Goal: Learn about a topic: Learn about a topic

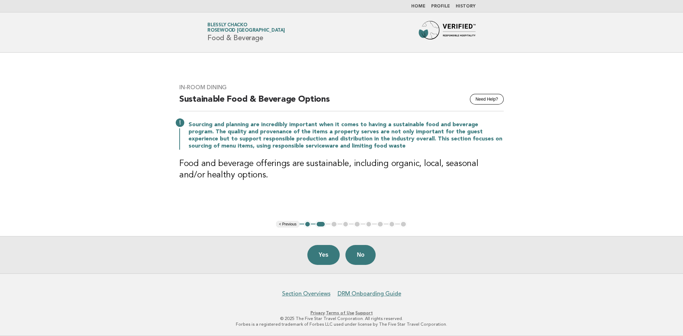
click at [419, 8] on link "Home" at bounding box center [419, 6] width 14 height 4
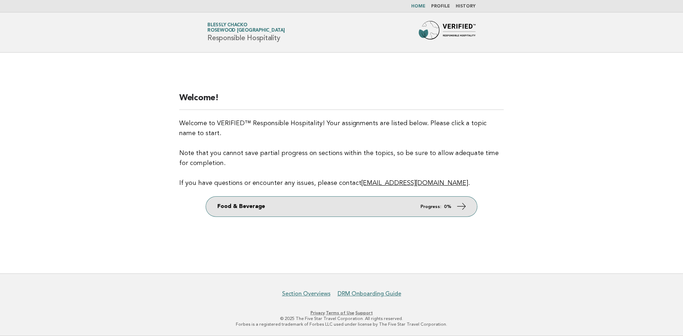
click at [446, 212] on link "Food & Beverage Progress: 0%" at bounding box center [341, 207] width 271 height 20
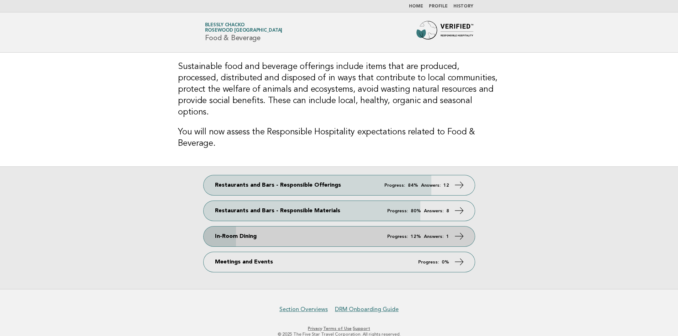
click at [245, 228] on link "In-Room Dining Progress: 12% Answers: 1" at bounding box center [339, 237] width 271 height 20
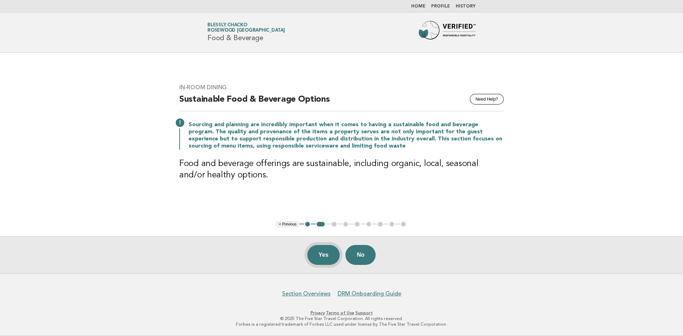
click at [324, 255] on button "Yes" at bounding box center [324, 255] width 33 height 20
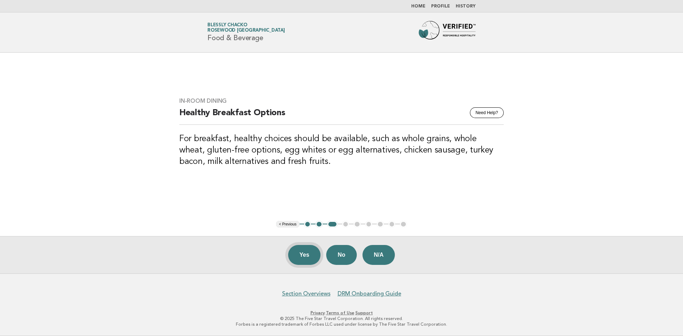
click at [298, 250] on button "Yes" at bounding box center [304, 255] width 33 height 20
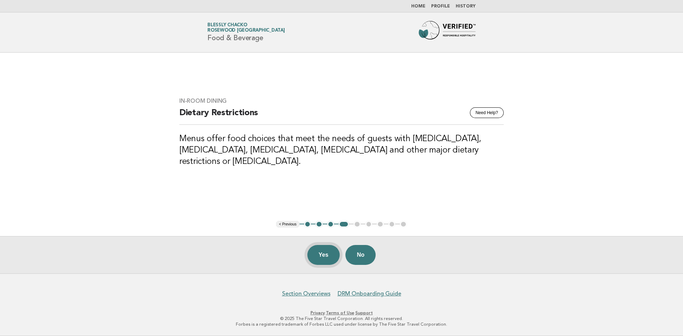
click at [322, 257] on button "Yes" at bounding box center [324, 255] width 33 height 20
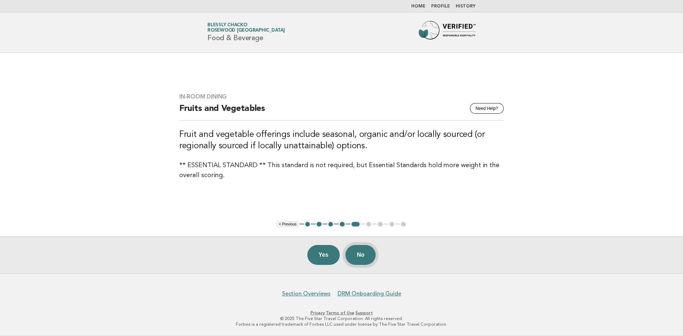
click at [358, 256] on button "No" at bounding box center [361, 255] width 30 height 20
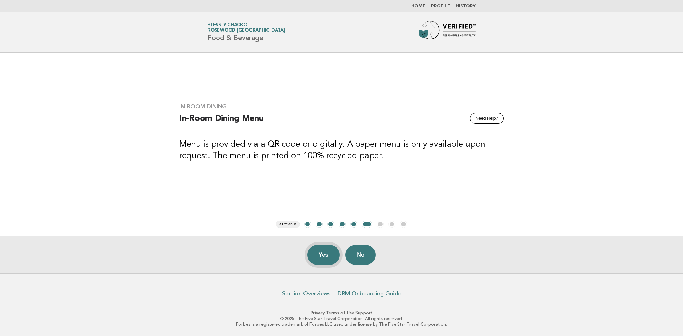
click at [327, 257] on button "Yes" at bounding box center [324, 255] width 33 height 20
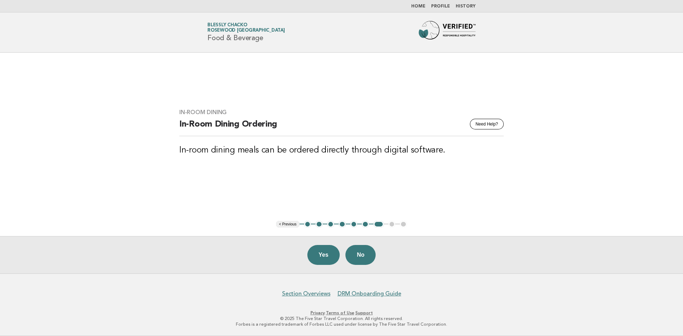
click at [327, 257] on button "Yes" at bounding box center [324, 255] width 33 height 20
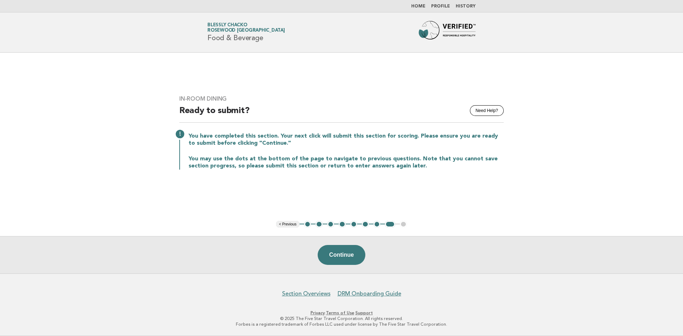
click at [420, 7] on link "Home" at bounding box center [419, 6] width 14 height 4
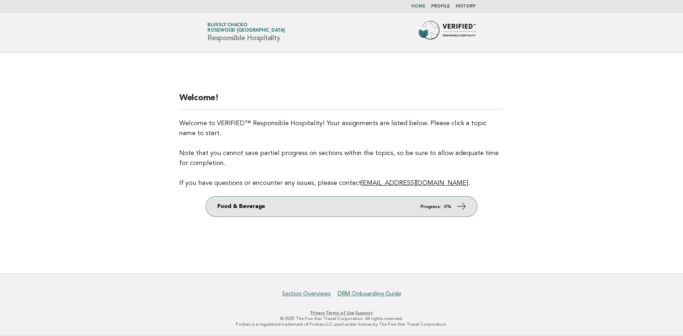
click at [383, 204] on link "Food & Beverage Progress: 0%" at bounding box center [341, 207] width 271 height 20
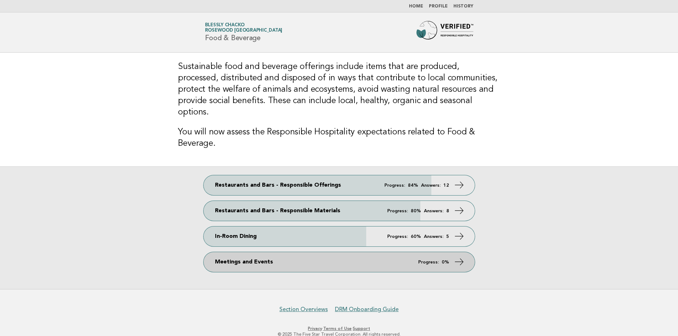
click at [298, 252] on link "Meetings and Events Progress: 0%" at bounding box center [339, 262] width 271 height 20
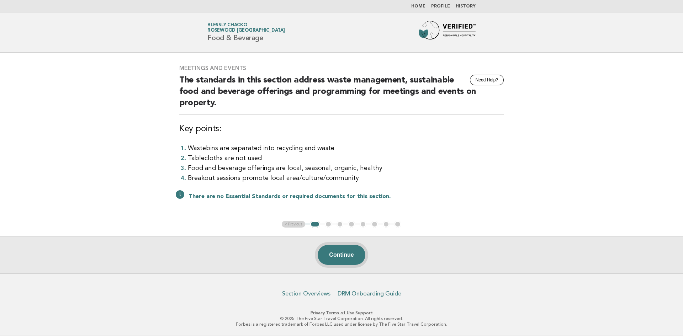
click at [351, 259] on button "Continue" at bounding box center [341, 255] width 47 height 20
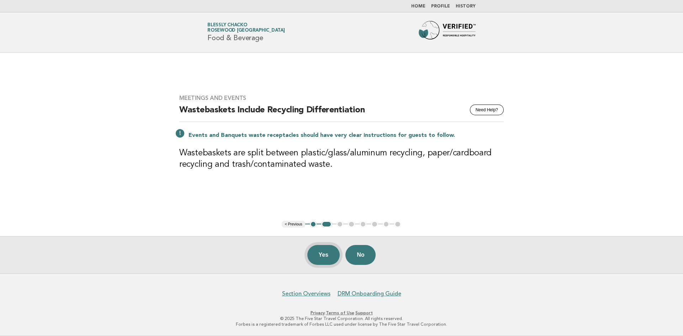
click at [321, 256] on button "Yes" at bounding box center [324, 255] width 33 height 20
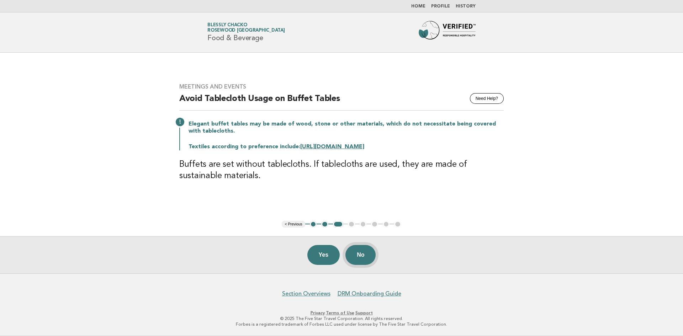
click at [359, 253] on button "No" at bounding box center [361, 255] width 30 height 20
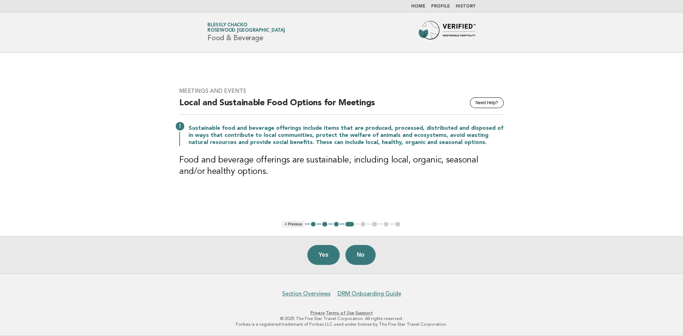
click at [359, 253] on button "No" at bounding box center [361, 255] width 30 height 20
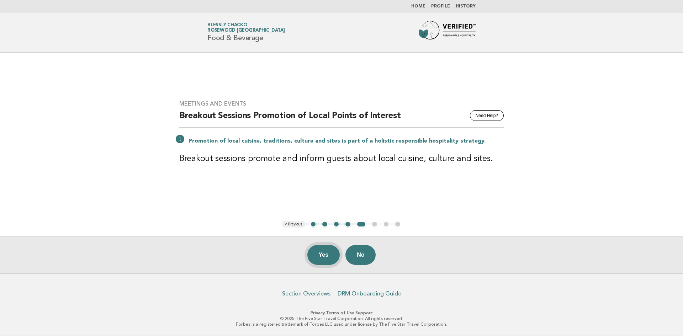
click at [321, 261] on button "Yes" at bounding box center [324, 255] width 33 height 20
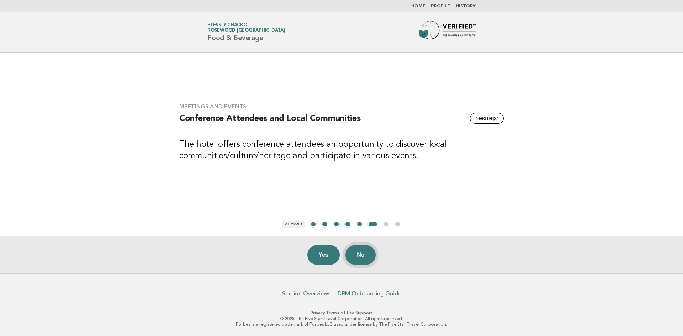
click at [362, 256] on button "No" at bounding box center [361, 255] width 30 height 20
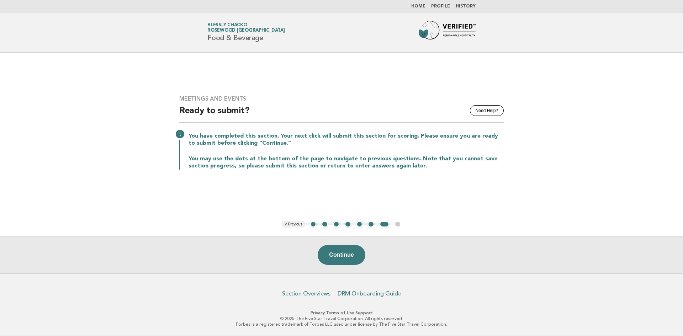
click at [420, 6] on link "Home" at bounding box center [419, 6] width 14 height 4
